Goal: Task Accomplishment & Management: Manage account settings

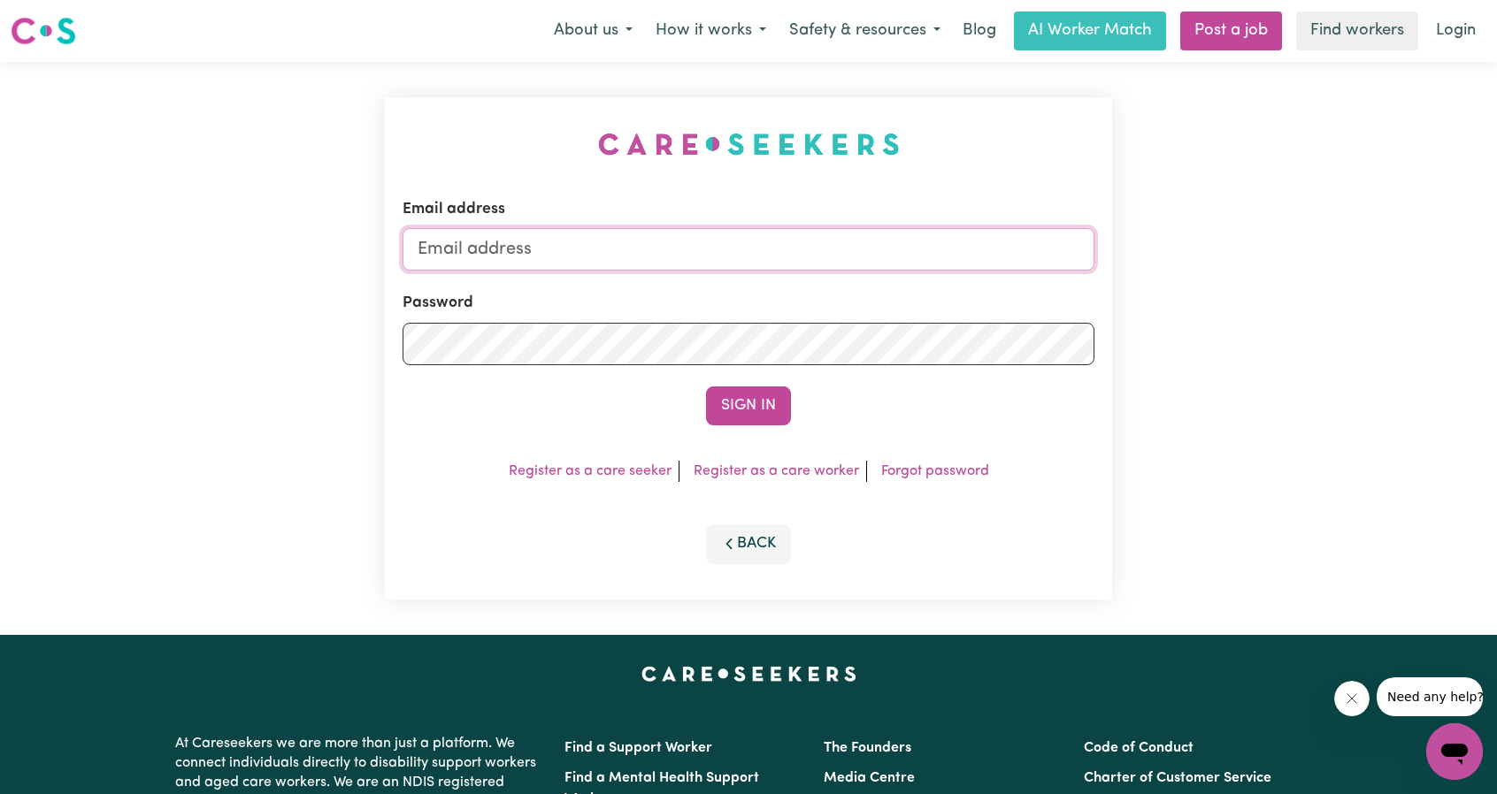
click at [724, 249] on input "Email address" at bounding box center [748, 249] width 692 height 42
drag, startPoint x: 545, startPoint y: 256, endPoint x: 797, endPoint y: 273, distance: 252.7
click at [797, 273] on form "Email address [EMAIL_ADDRESS][PERSON_NAME][DOMAIN_NAME] Password Sign In" at bounding box center [748, 311] width 692 height 227
type input "superuser~ArchanaPrasad@careseekers.com.au"
click at [763, 395] on button "Sign In" at bounding box center [748, 406] width 85 height 39
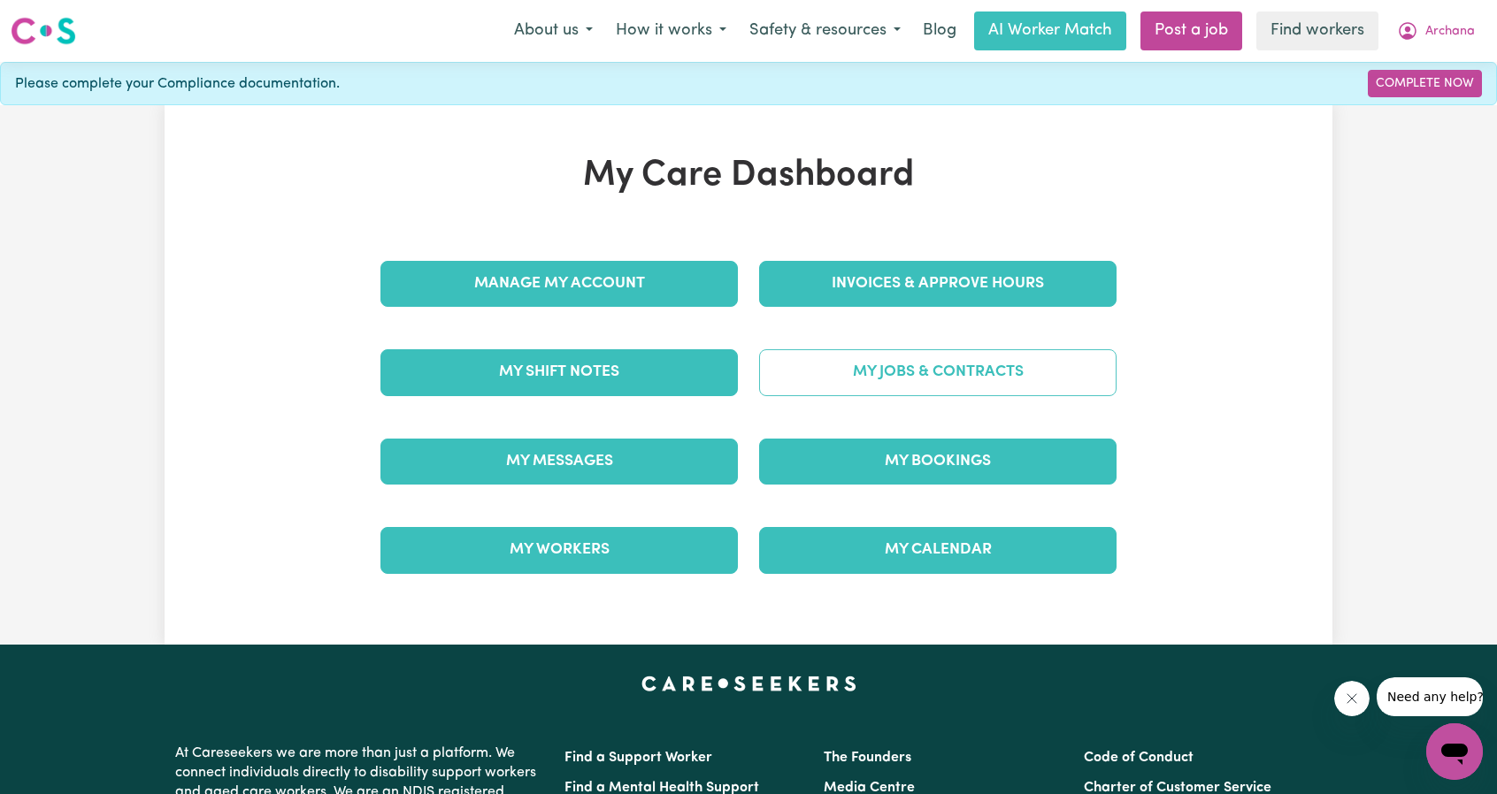
click at [877, 349] on link "My Jobs & Contracts" at bounding box center [937, 372] width 357 height 46
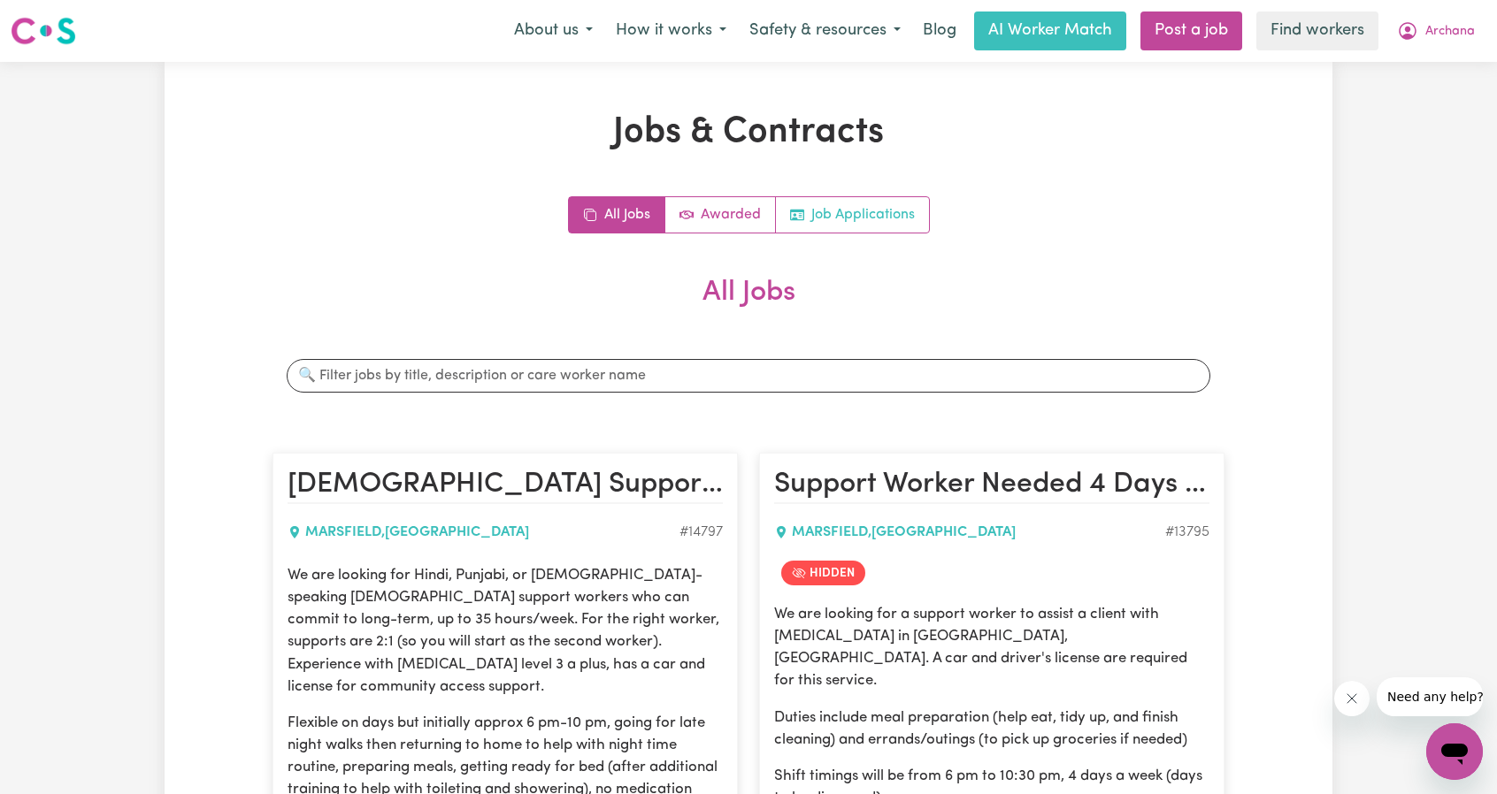
click at [894, 217] on link "Job Applications" at bounding box center [852, 214] width 153 height 35
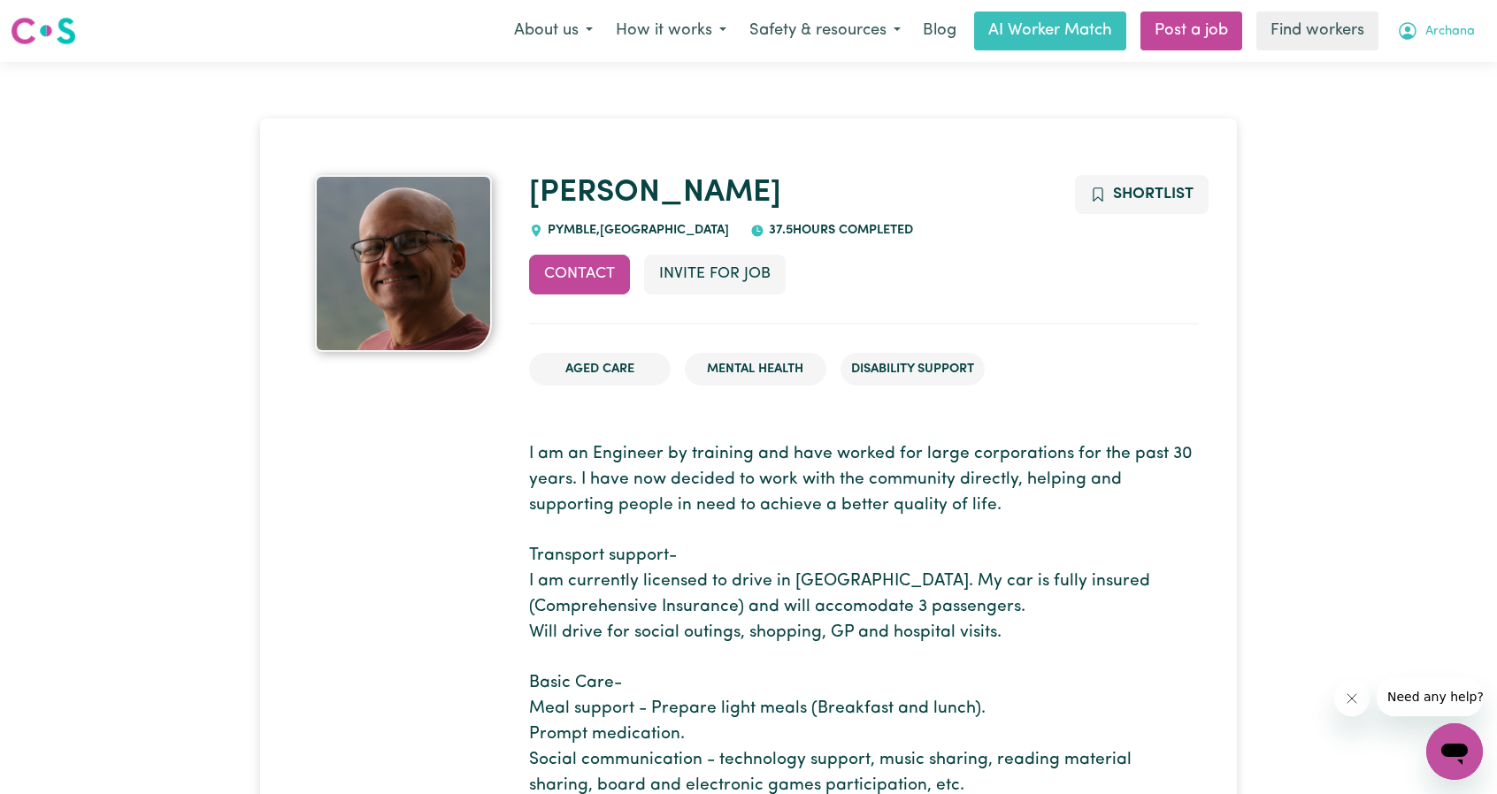
click at [1446, 47] on button "Archana" at bounding box center [1435, 30] width 101 height 37
click at [1401, 113] on link "Logout" at bounding box center [1415, 102] width 140 height 34
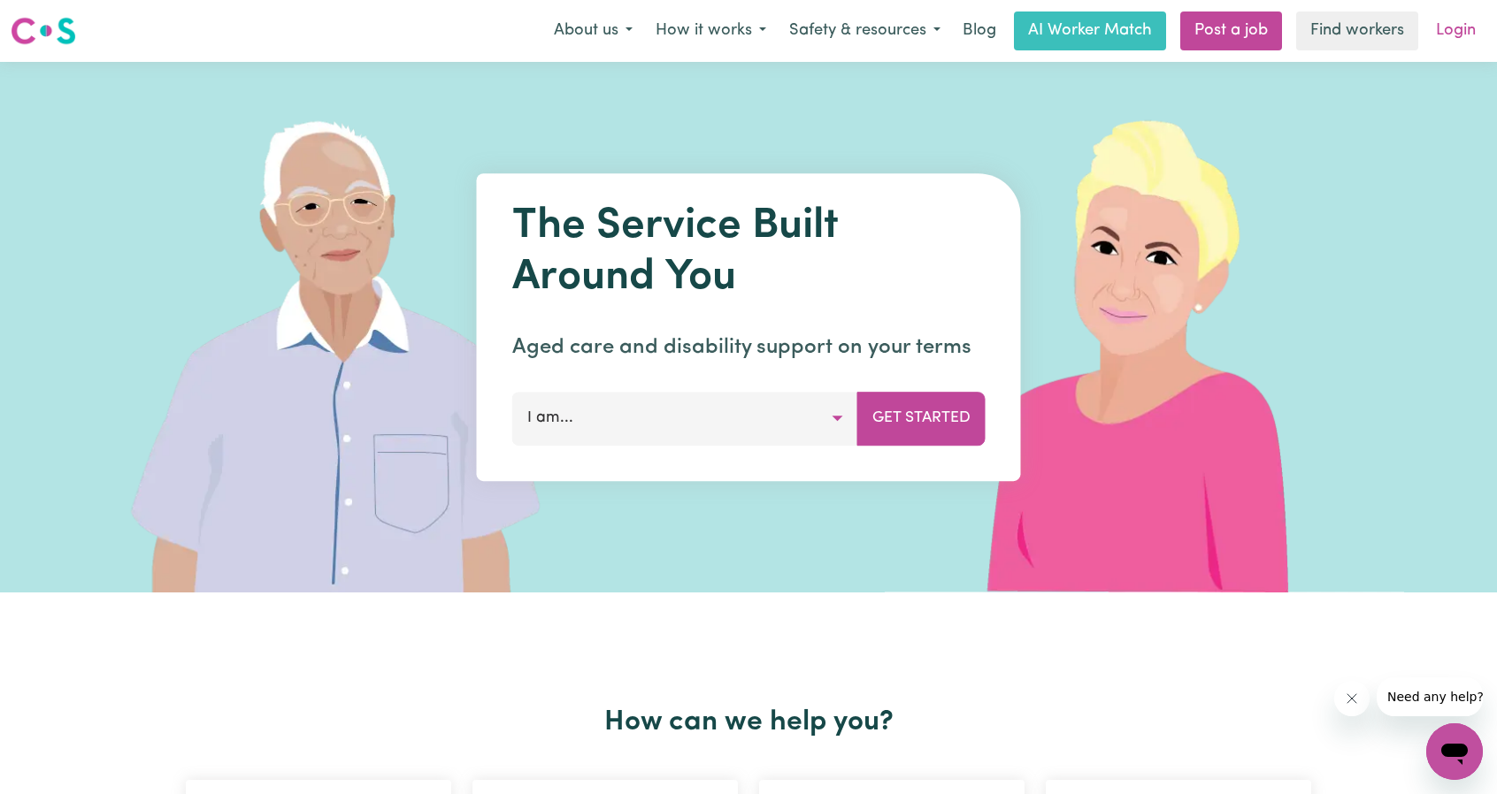
click at [1465, 38] on link "Login" at bounding box center [1455, 30] width 61 height 39
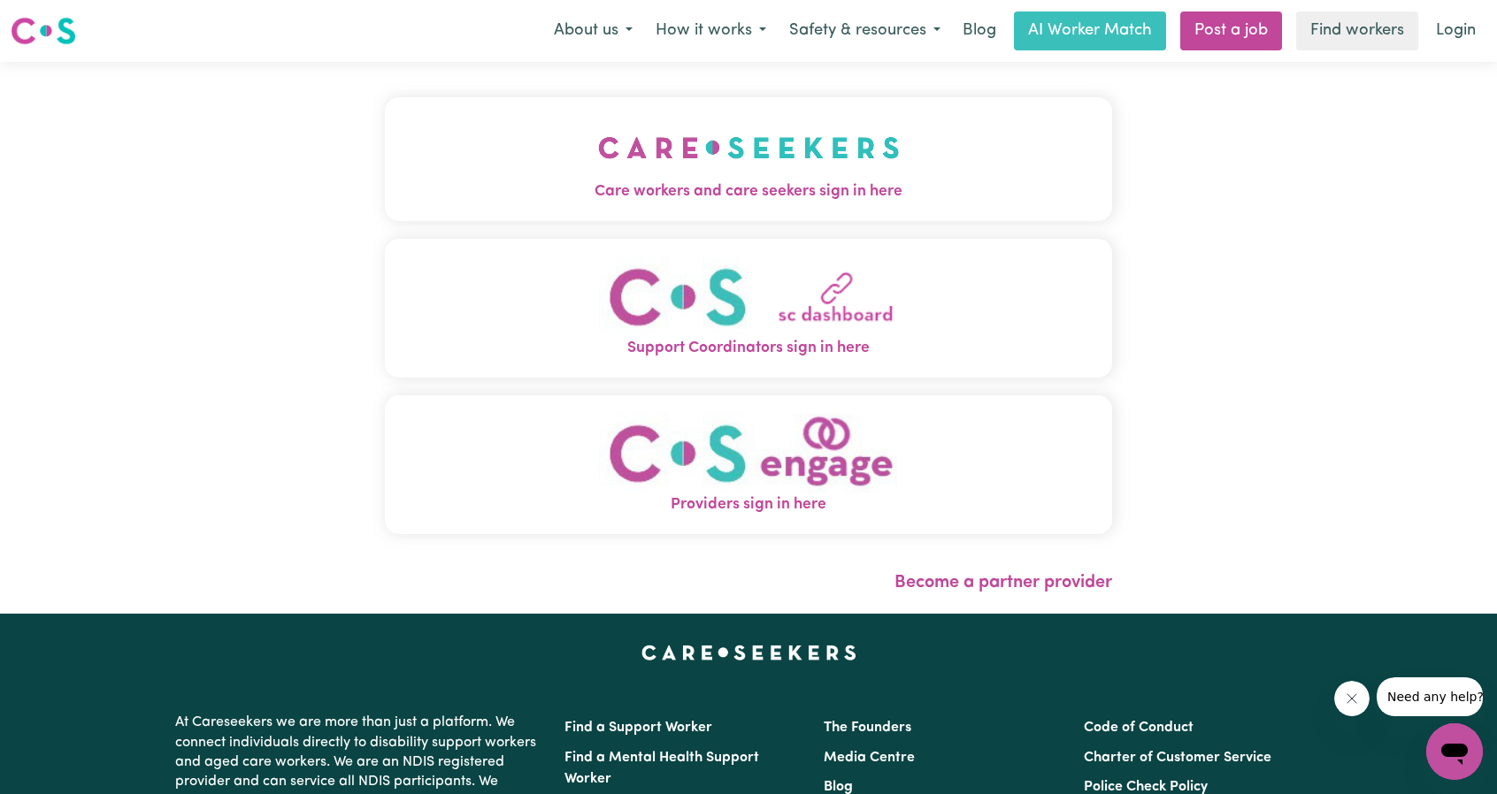
drag, startPoint x: 885, startPoint y: 188, endPoint x: 900, endPoint y: 186, distance: 15.3
click at [885, 188] on span "Care workers and care seekers sign in here" at bounding box center [748, 191] width 727 height 23
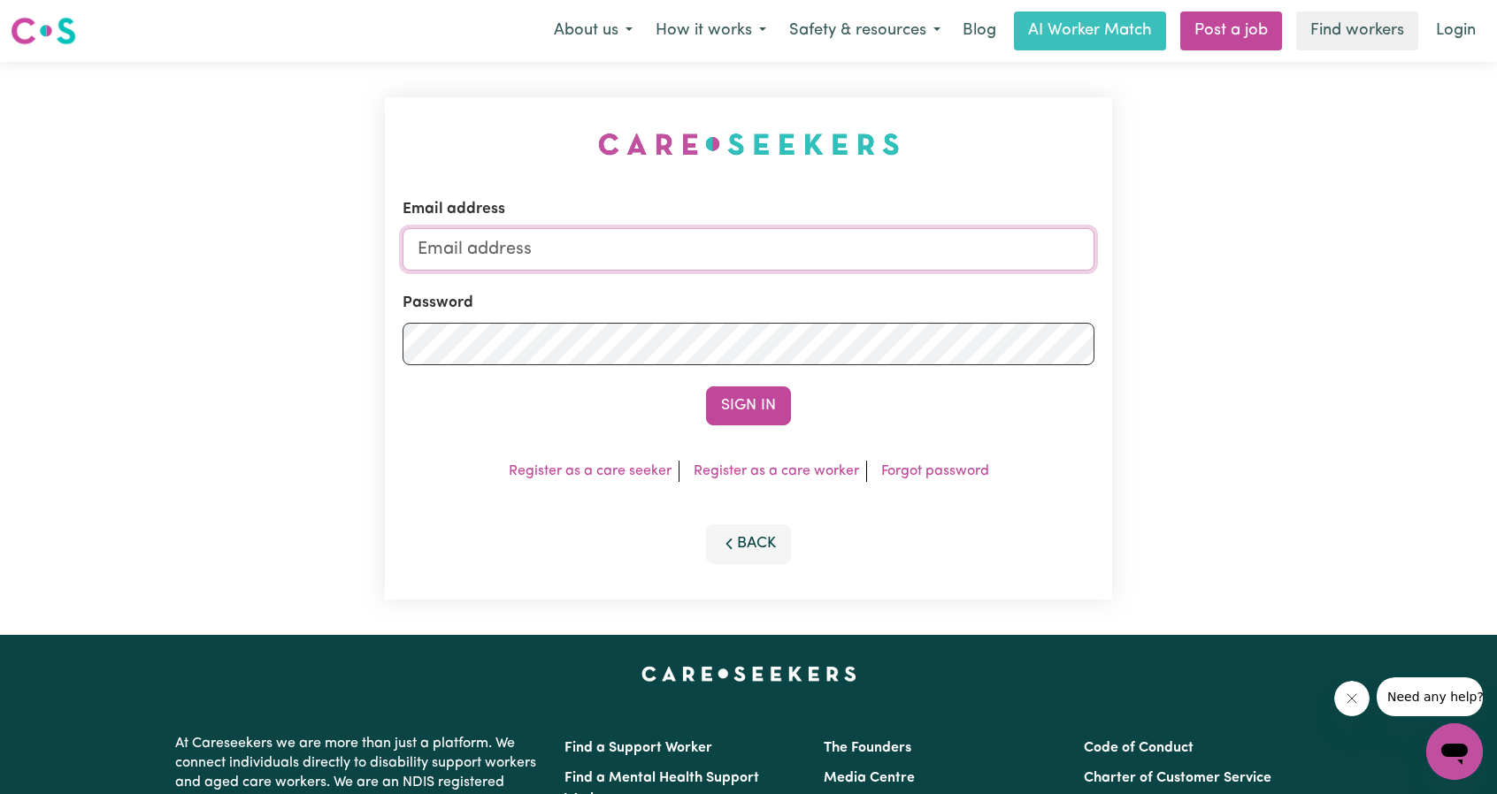
click at [777, 241] on input "Email address" at bounding box center [748, 249] width 692 height 42
drag, startPoint x: 506, startPoint y: 252, endPoint x: 922, endPoint y: 288, distance: 417.3
click at [920, 287] on form "Email address [EMAIL_ADDRESS][PERSON_NAME][DOMAIN_NAME] Password Sign In" at bounding box center [748, 311] width 692 height 227
type input "[EMAIL_ADDRESS][DOMAIN_NAME]"
click at [751, 396] on button "Sign In" at bounding box center [748, 406] width 85 height 39
